Goal: Information Seeking & Learning: Learn about a topic

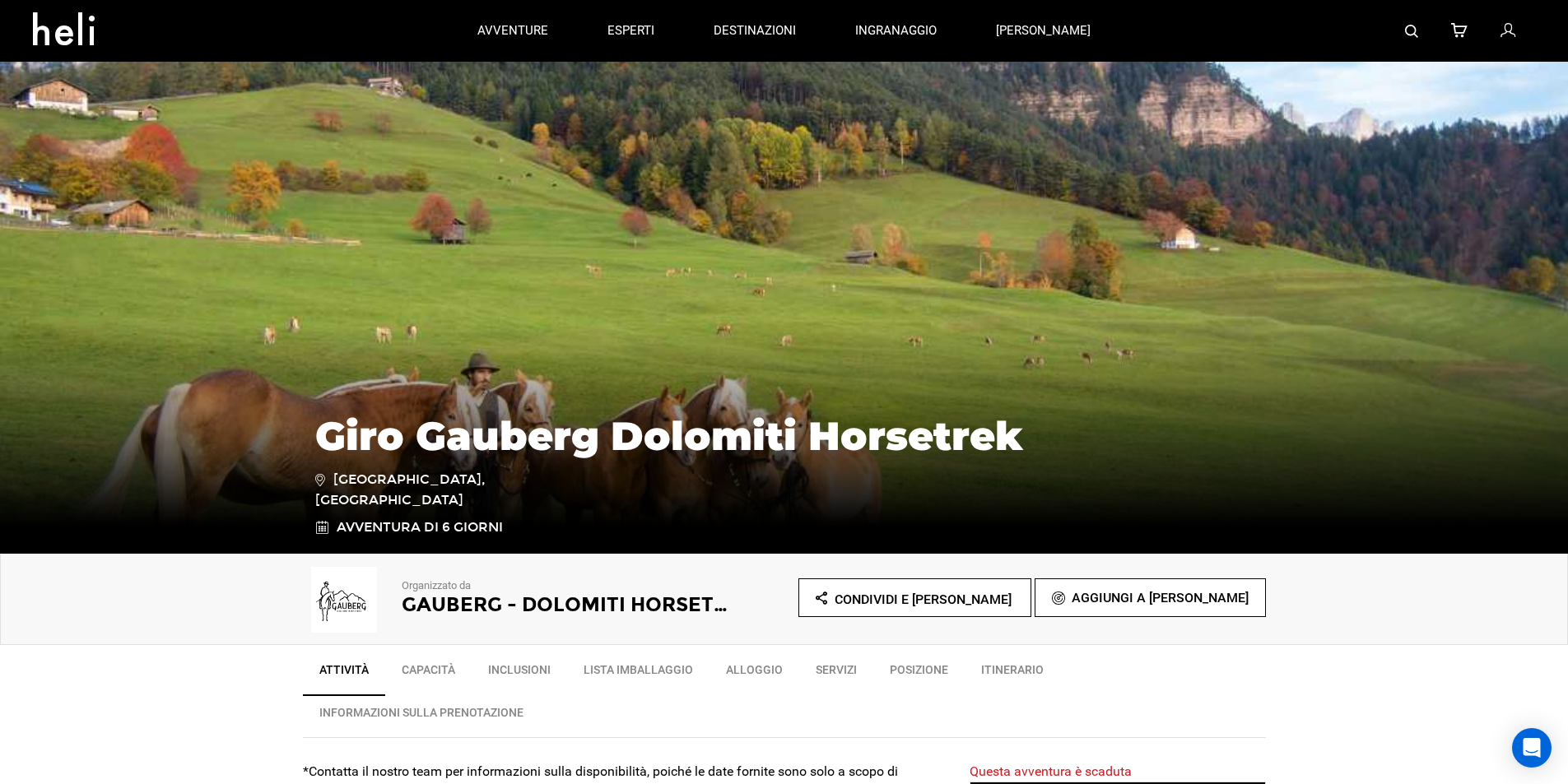
scroll to position [247, 0]
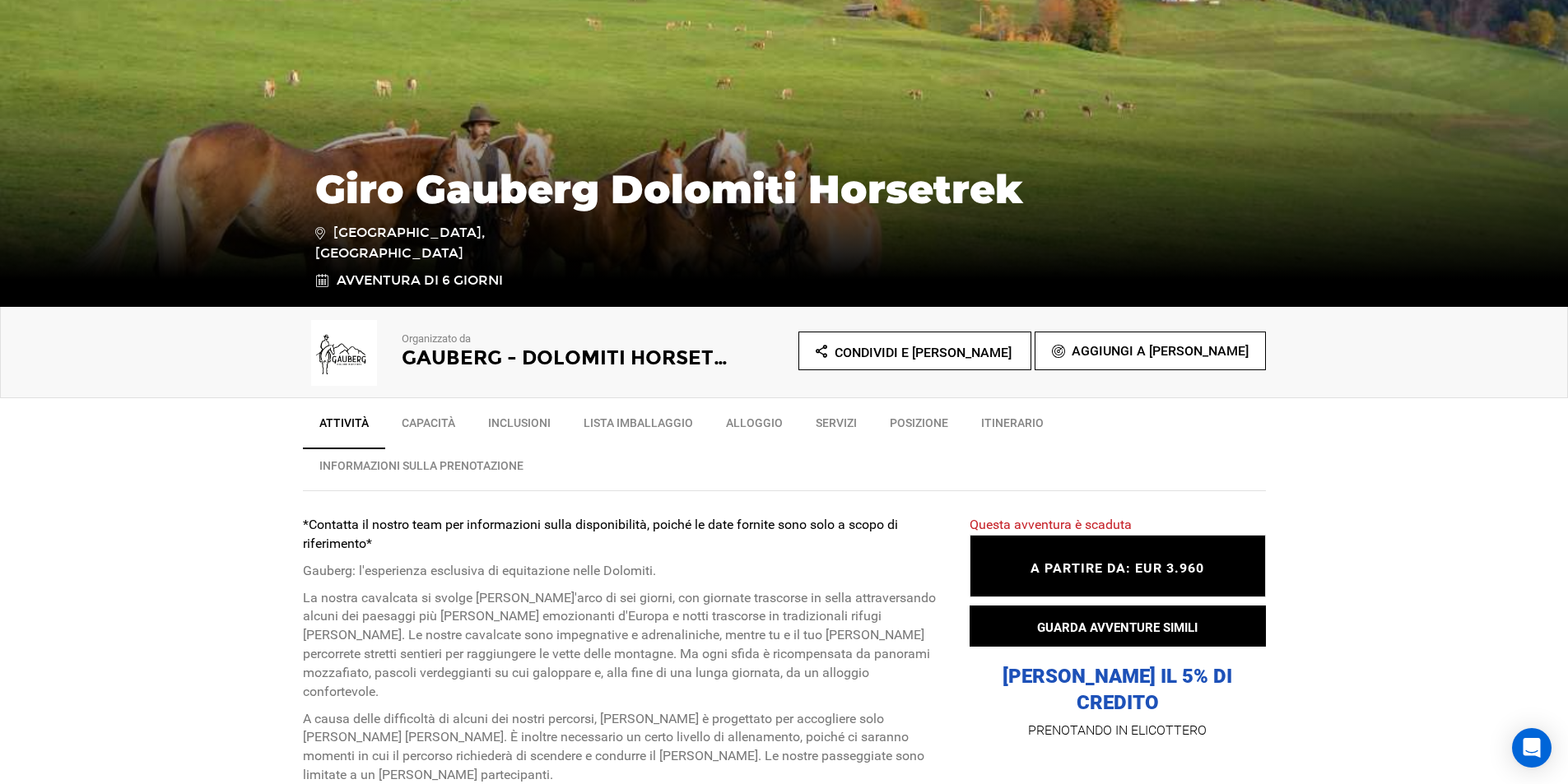
click at [440, 427] on font "Capacità" at bounding box center [428, 423] width 53 height 13
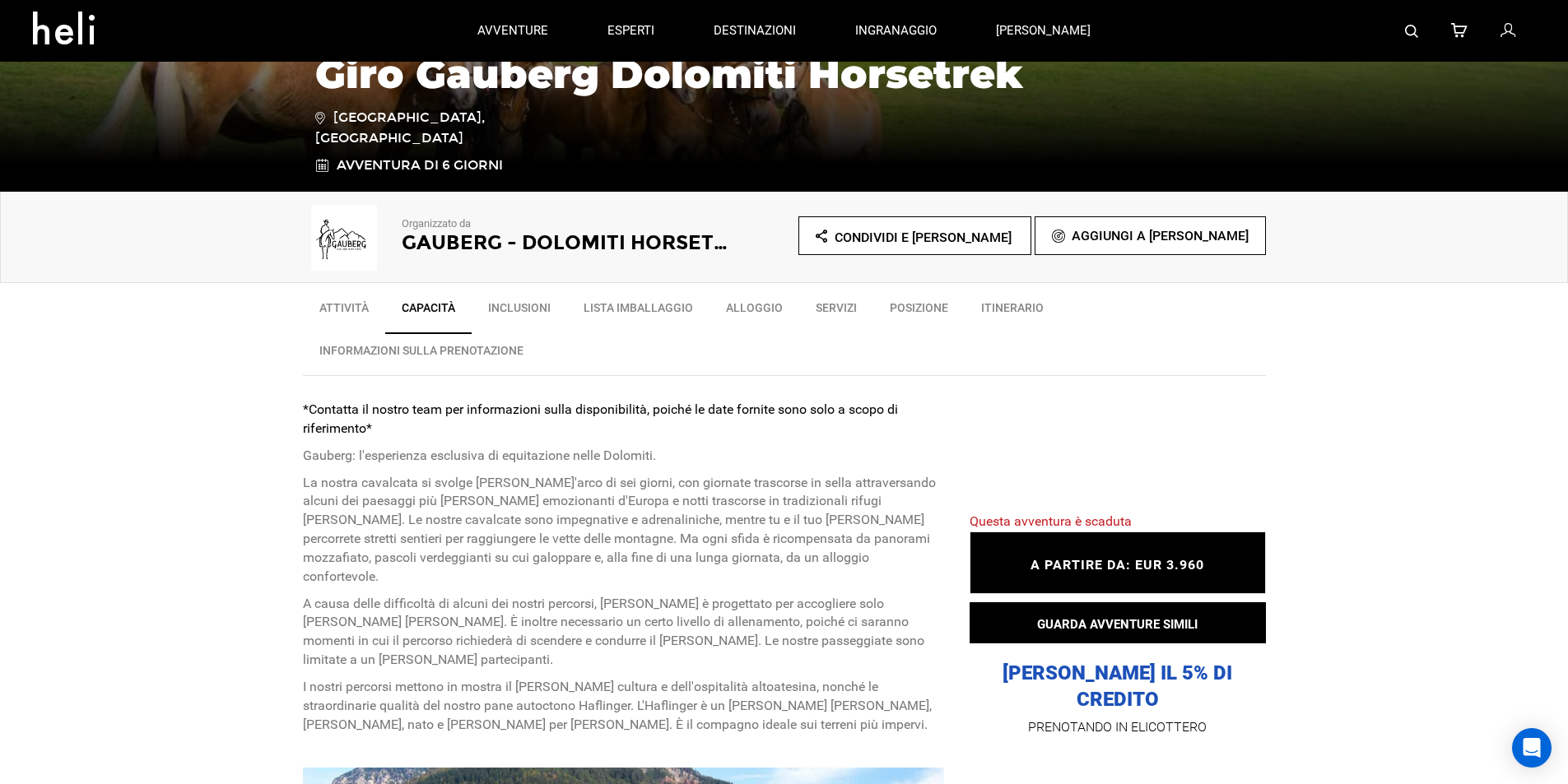
scroll to position [115, 0]
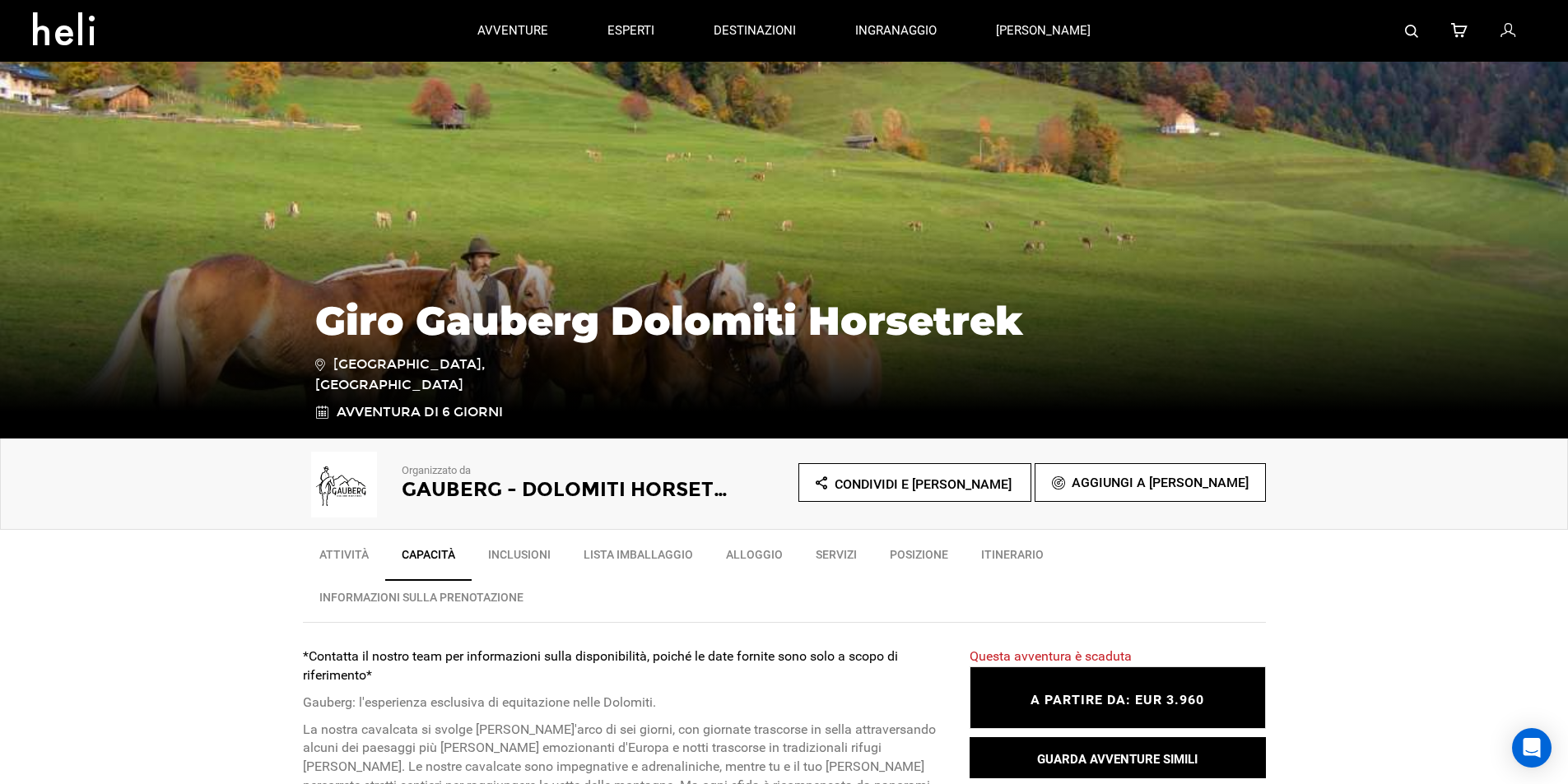
click at [476, 597] on font "INFORMAZIONI SULLA PRENOTAZIONE" at bounding box center [421, 597] width 204 height 13
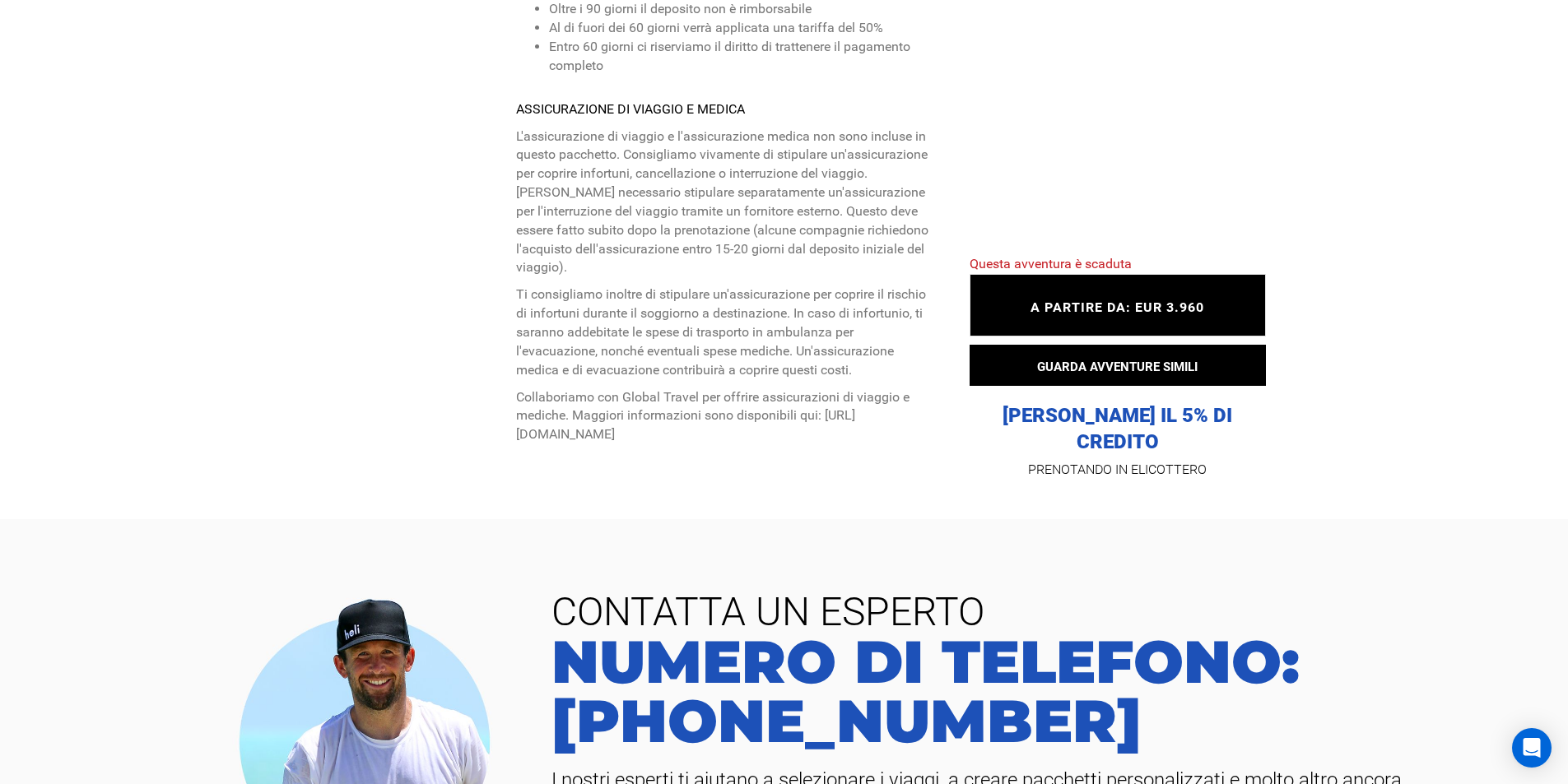
scroll to position [5856, 0]
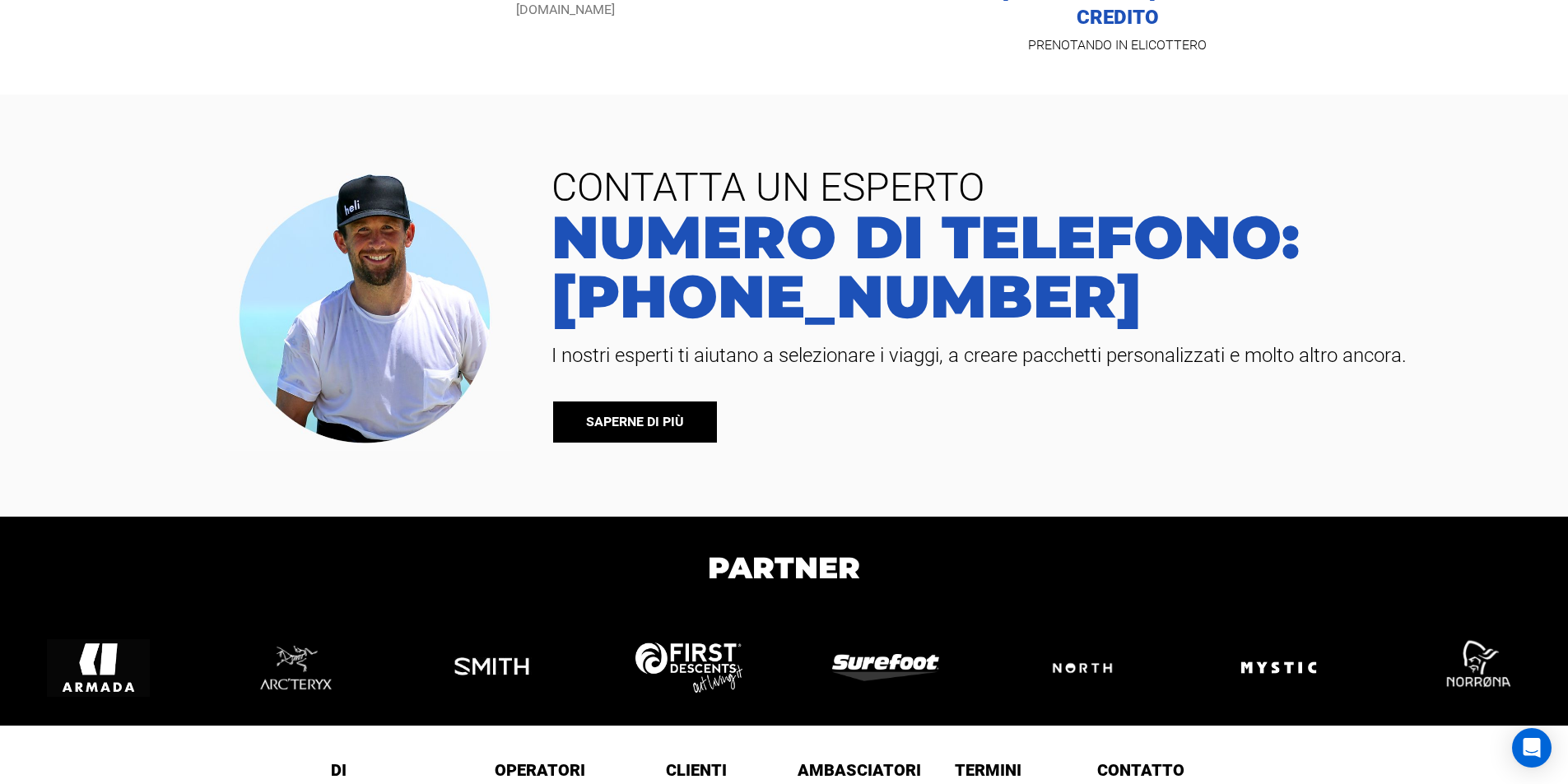
click at [619, 414] on font "SAPERNE DI PIÙ" at bounding box center [634, 422] width 98 height 16
